Goal: Task Accomplishment & Management: Use online tool/utility

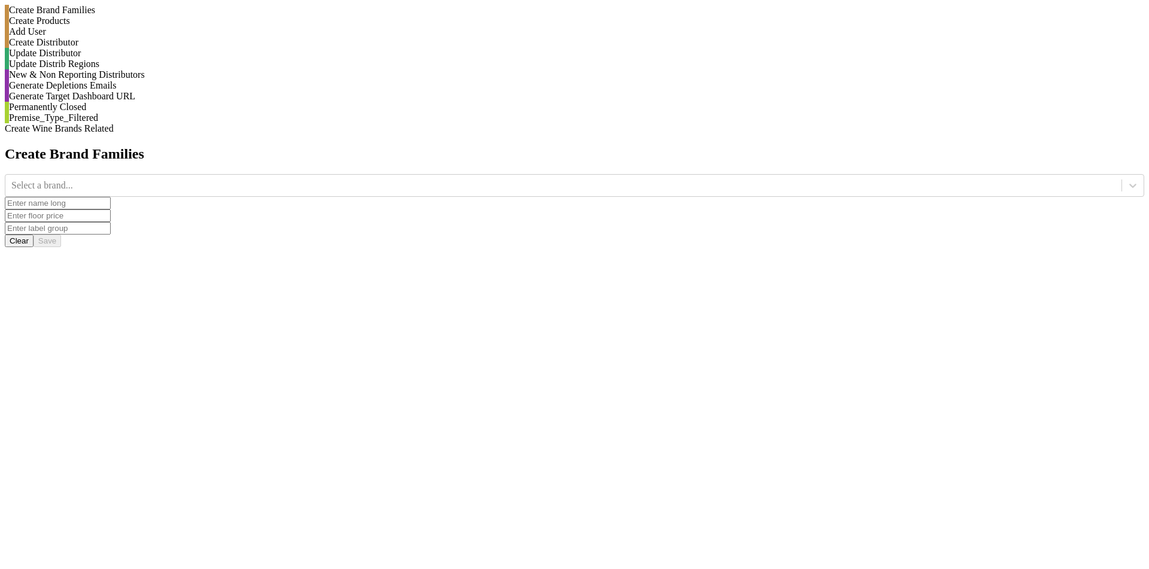
click at [113, 91] on div "Generate Depletions Emails" at bounding box center [574, 85] width 1139 height 11
click at [160, 59] on div "Update Distributor" at bounding box center [574, 53] width 1139 height 11
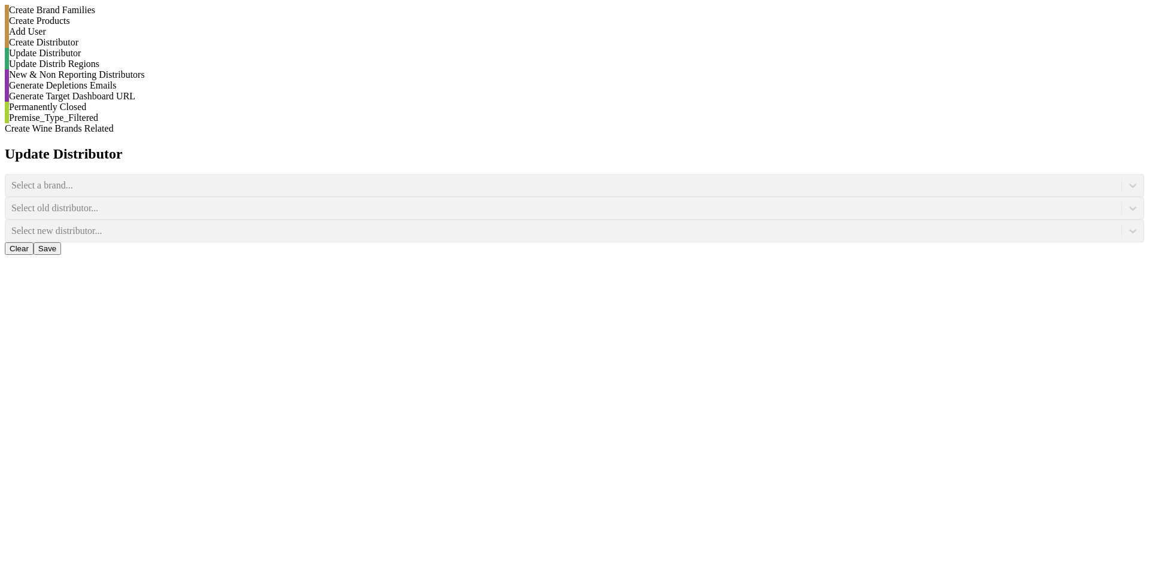
click at [148, 69] on div "Update Distrib Regions" at bounding box center [574, 64] width 1139 height 11
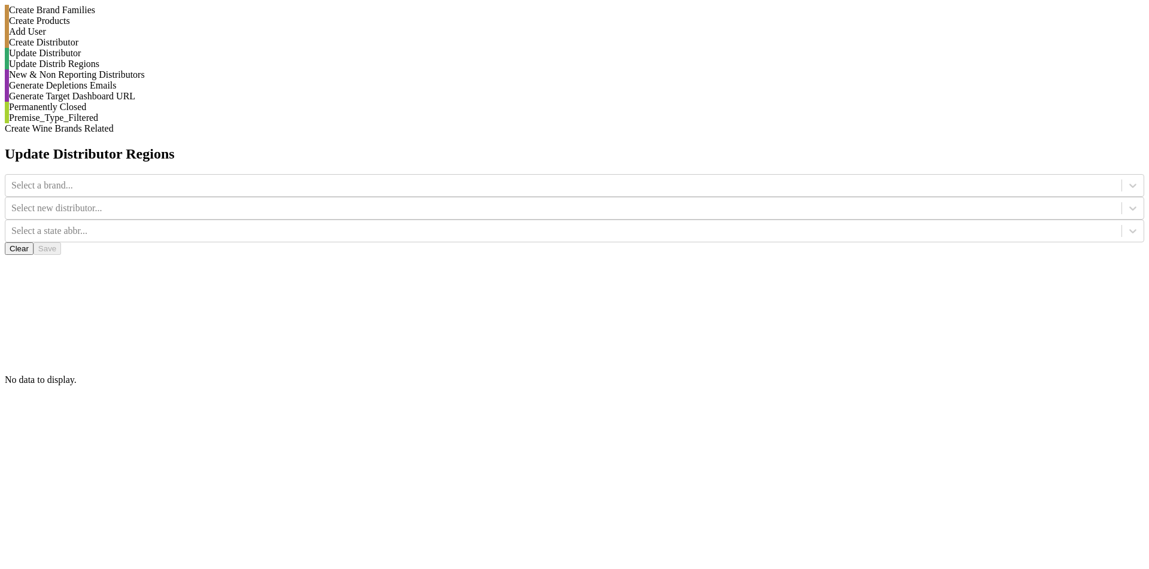
click at [147, 80] on div "New & Non Reporting Distributors" at bounding box center [574, 74] width 1139 height 11
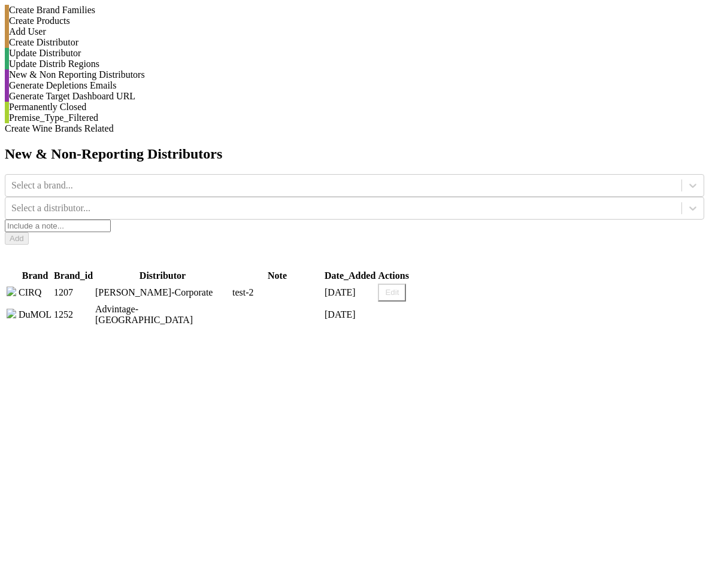
click at [166, 69] on div "Update Distrib Regions" at bounding box center [356, 64] width 695 height 11
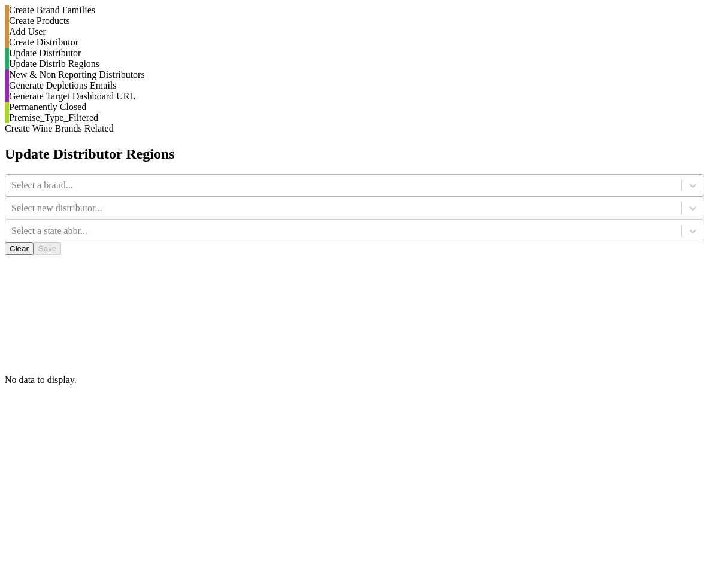
click at [251, 179] on div at bounding box center [343, 185] width 664 height 13
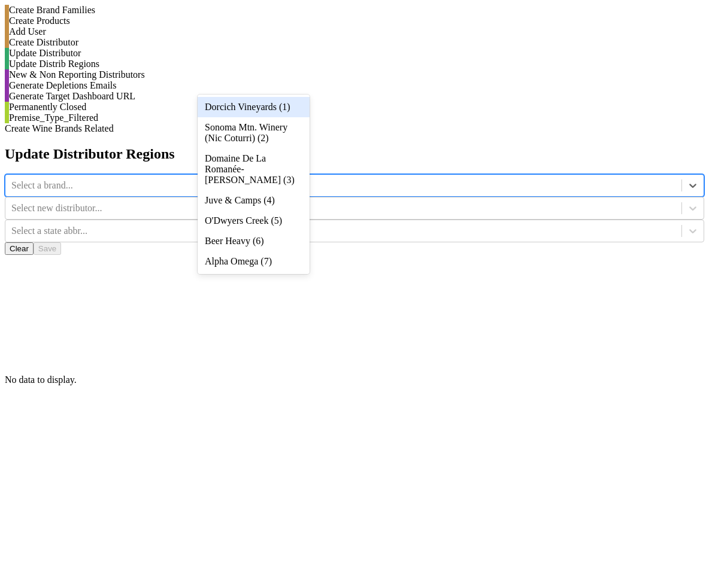
click at [258, 111] on div "Dorcich Vineyards (1)" at bounding box center [253, 107] width 112 height 20
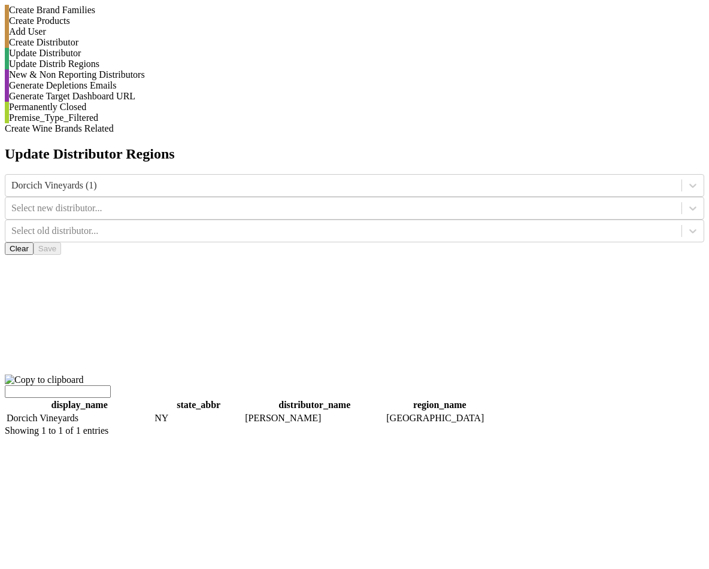
click at [186, 59] on div "Update Distributor" at bounding box center [354, 53] width 699 height 11
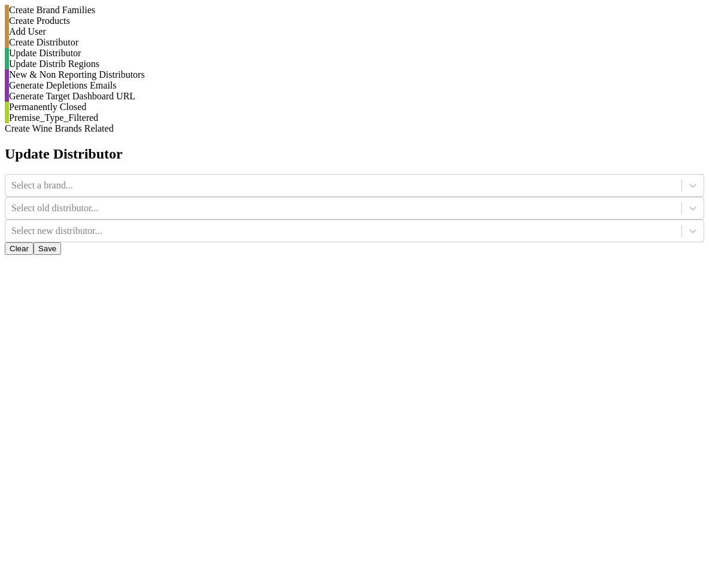
click at [682, 175] on div at bounding box center [693, 186] width 22 height 22
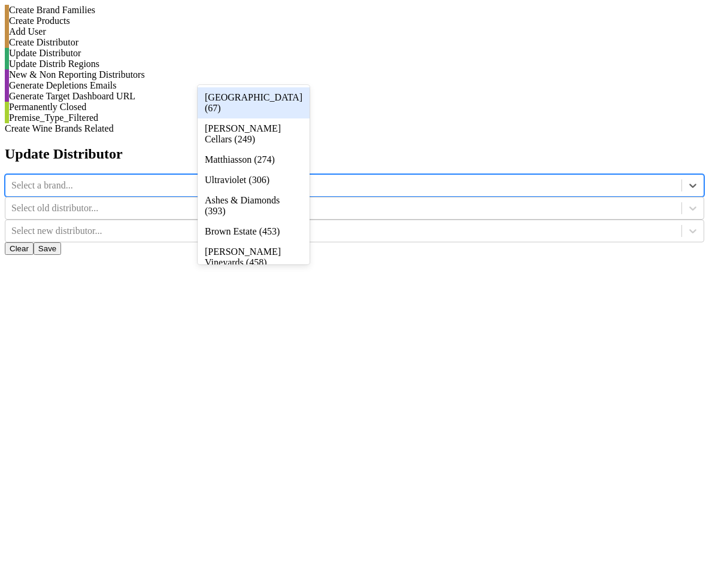
click at [280, 95] on div "[GEOGRAPHIC_DATA] (67)" at bounding box center [253, 102] width 112 height 31
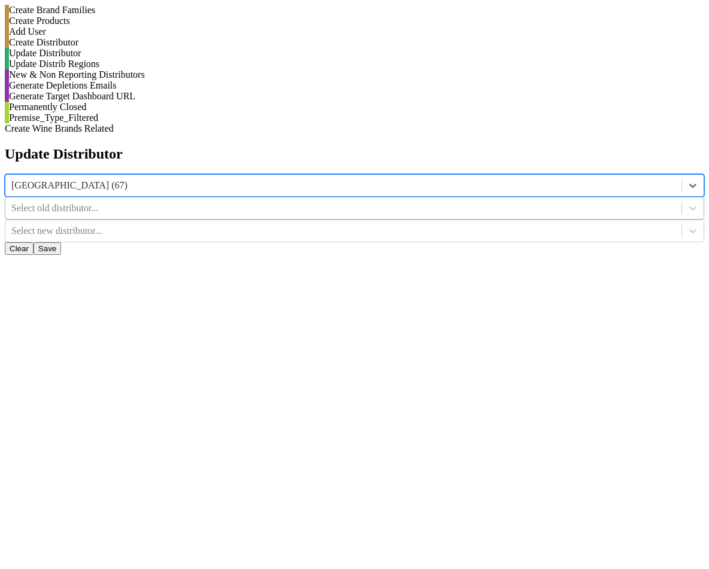
click at [364, 202] on div at bounding box center [343, 208] width 664 height 13
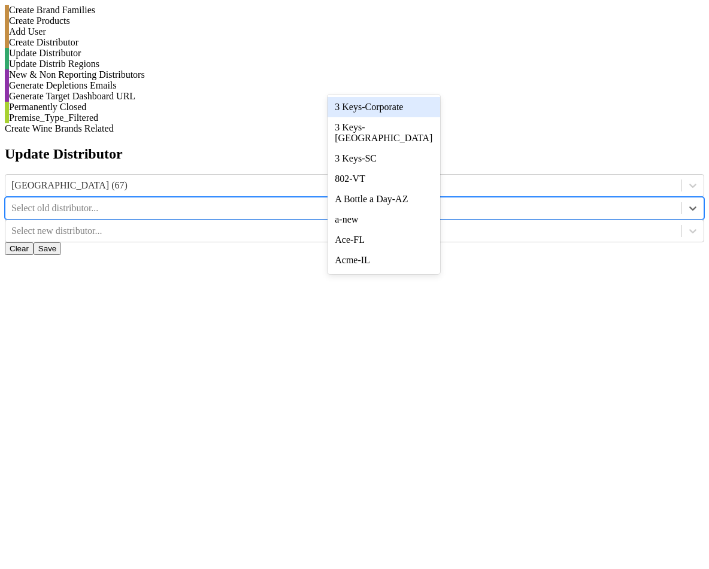
click at [369, 101] on div "3 Keys-Corporate" at bounding box center [383, 107] width 112 height 20
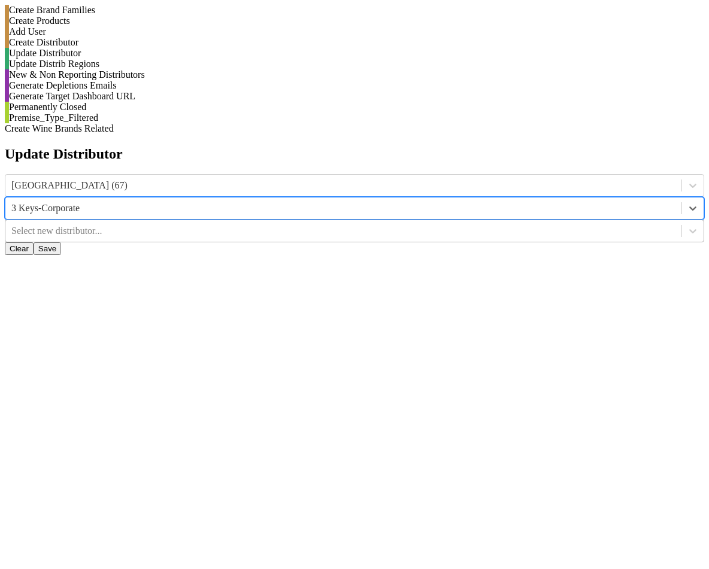
click at [479, 224] on div at bounding box center [343, 230] width 664 height 13
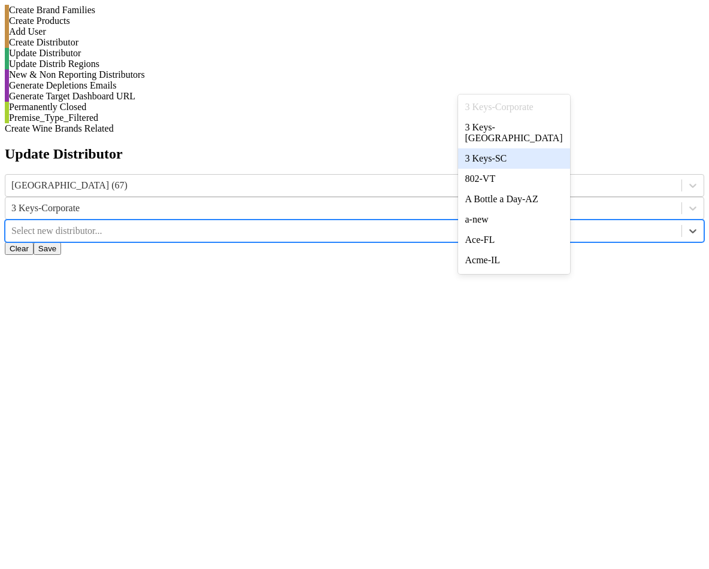
click at [486, 148] on div "3 Keys-SC" at bounding box center [514, 158] width 112 height 20
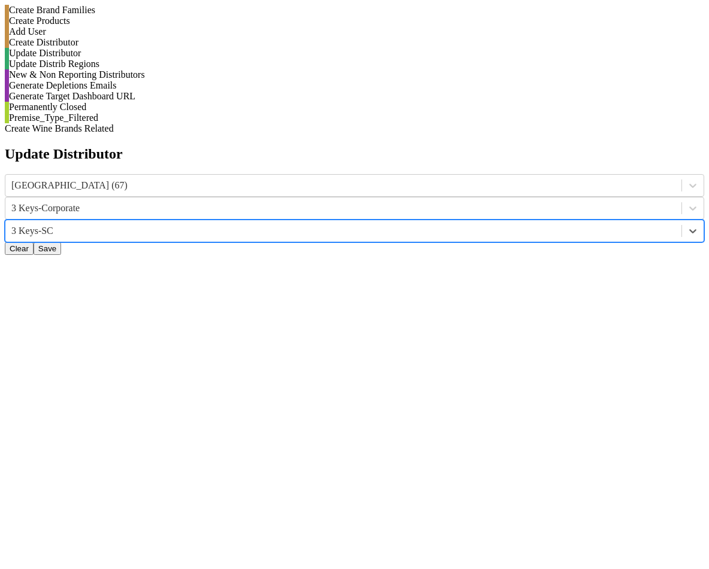
click at [159, 48] on div "Create Distributor" at bounding box center [356, 42] width 695 height 11
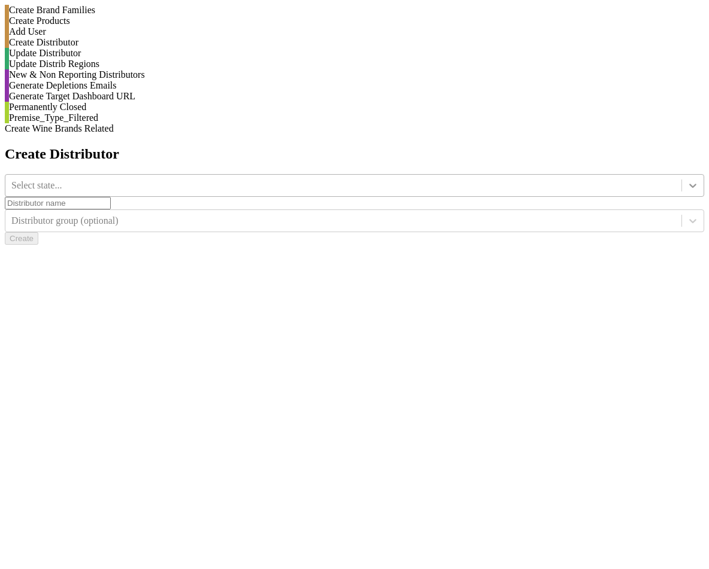
click at [682, 175] on div at bounding box center [693, 186] width 22 height 22
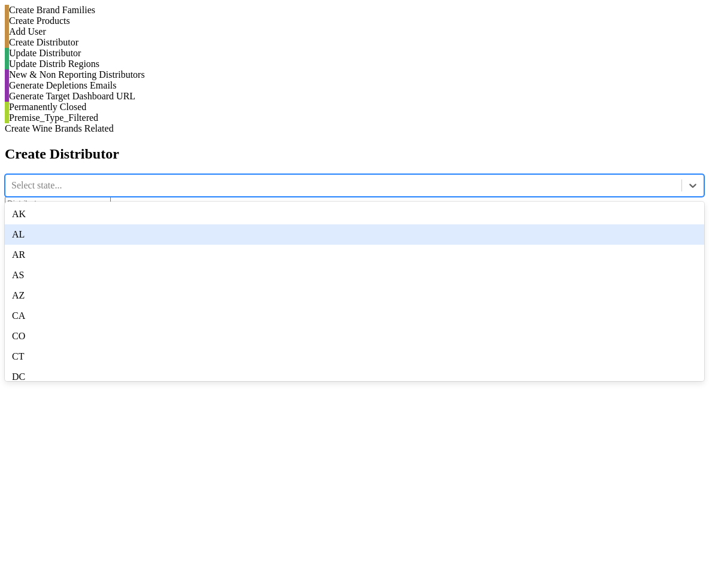
click at [284, 224] on div "AL" at bounding box center [354, 234] width 699 height 20
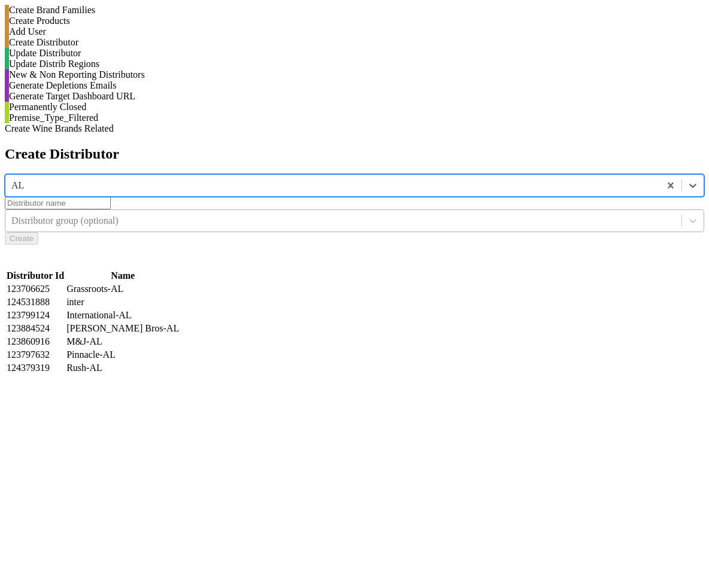
click at [533, 214] on div at bounding box center [343, 220] width 664 height 13
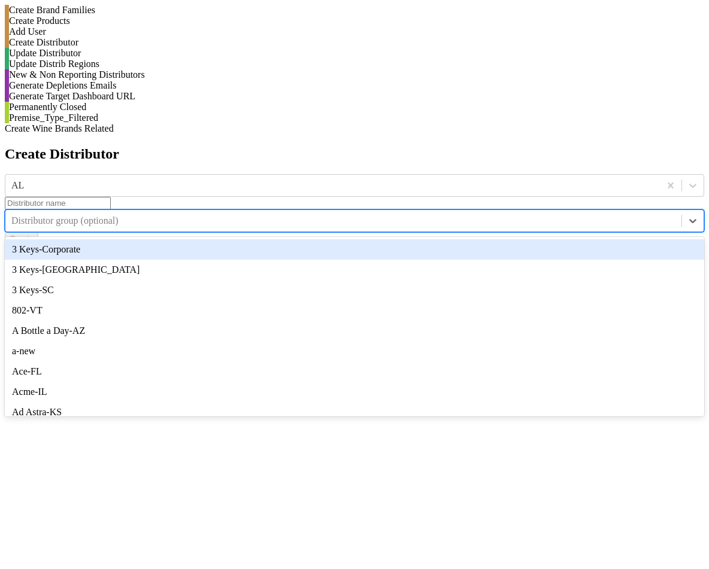
click at [111, 197] on input "text" at bounding box center [58, 203] width 106 height 13
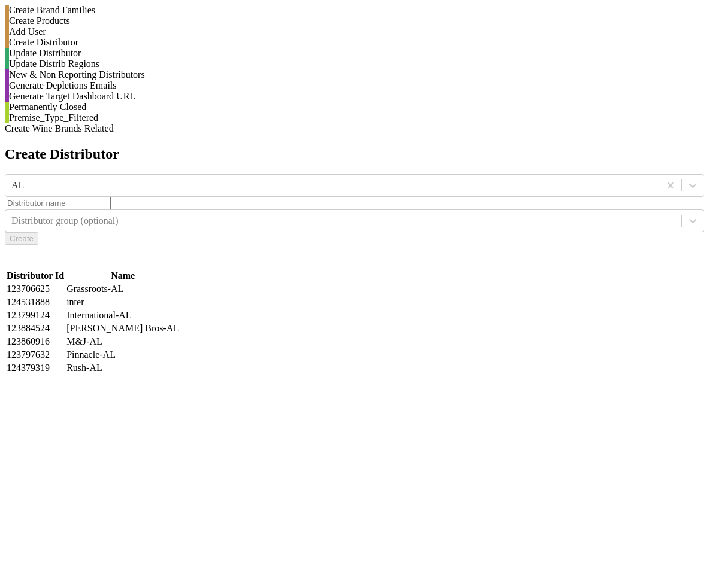
click at [133, 134] on div "Create Brand Families Create Products Add User Create Distributor Update Distri…" at bounding box center [354, 69] width 699 height 129
click at [129, 37] on div "Add User" at bounding box center [354, 31] width 699 height 11
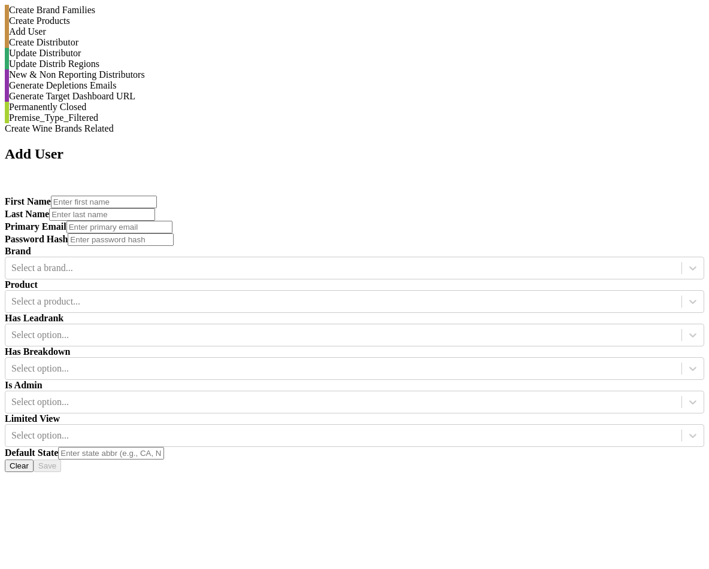
click at [160, 26] on div "Create Products" at bounding box center [354, 21] width 699 height 11
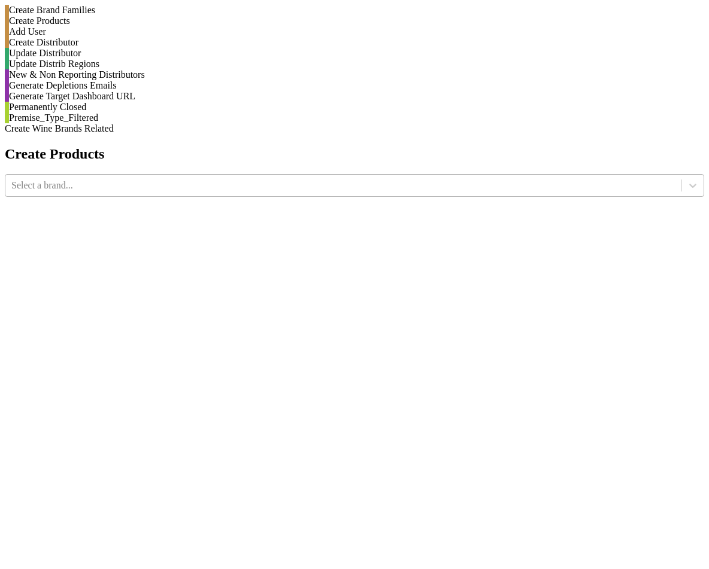
click at [233, 179] on div at bounding box center [343, 185] width 664 height 13
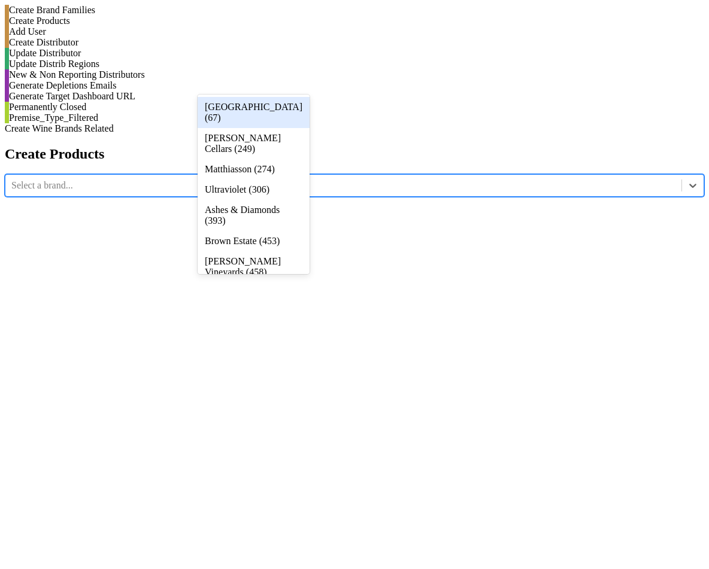
click at [243, 111] on div "[GEOGRAPHIC_DATA] (67)" at bounding box center [253, 112] width 112 height 31
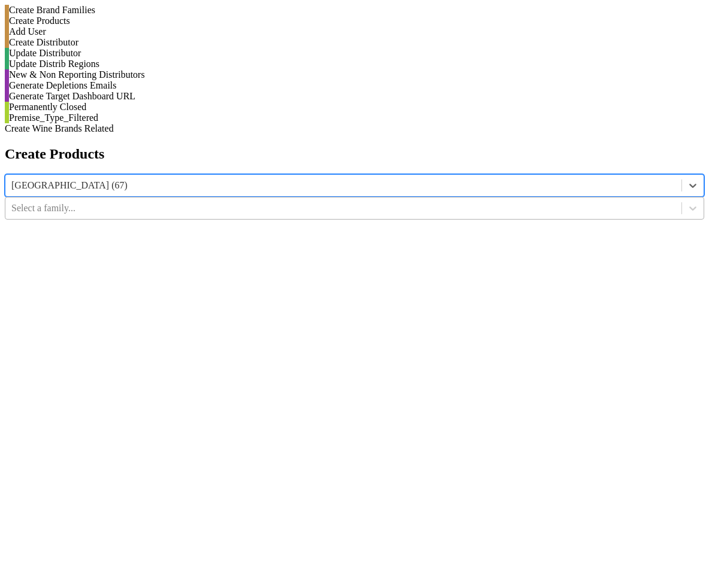
click at [372, 199] on div "Select a family..." at bounding box center [343, 208] width 676 height 18
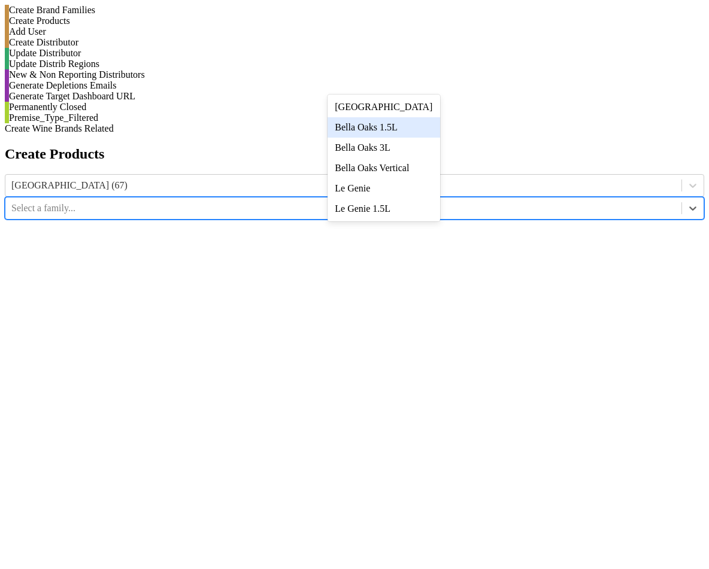
click at [360, 125] on div "Bella Oaks 1.5L" at bounding box center [383, 127] width 112 height 20
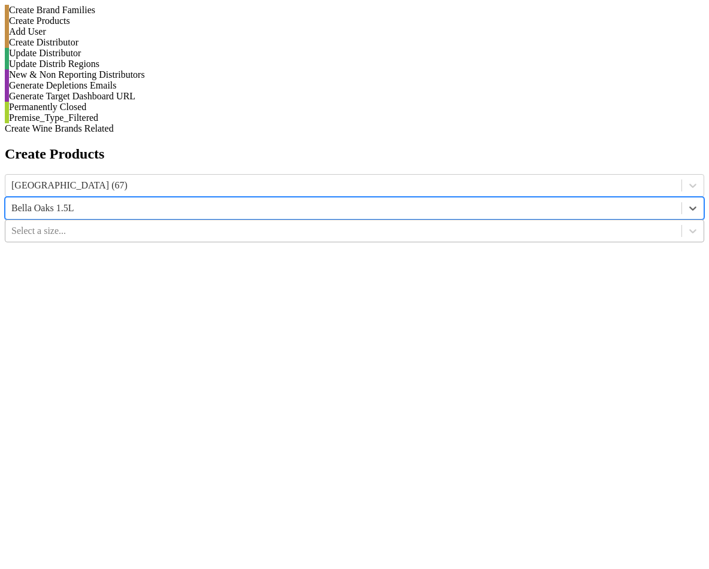
click at [509, 222] on div "Select a size..." at bounding box center [343, 231] width 676 height 18
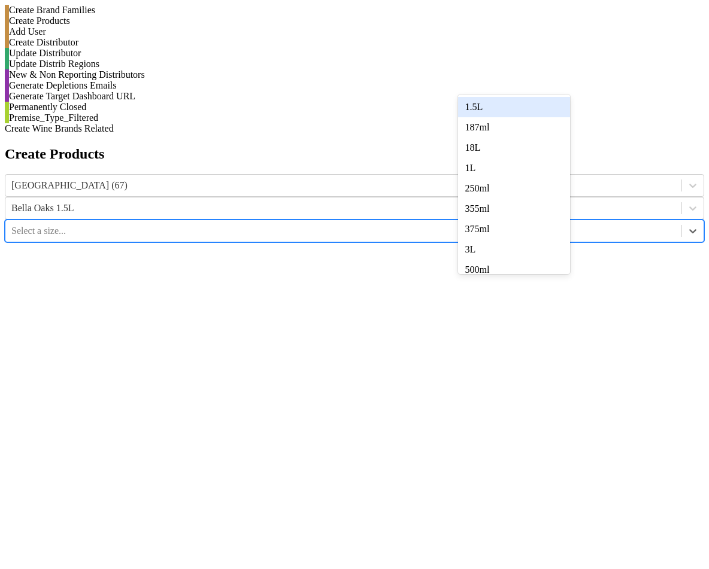
click at [509, 99] on div "1.5L" at bounding box center [514, 107] width 112 height 20
